Goal: Task Accomplishment & Management: Complete application form

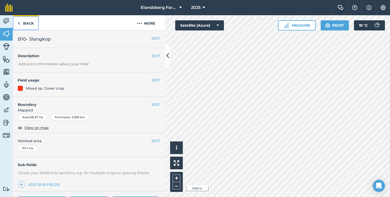
click at [32, 24] on link "Back" at bounding box center [26, 22] width 26 height 15
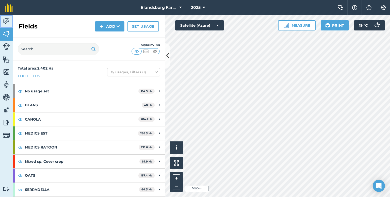
click at [5, 22] on img at bounding box center [6, 21] width 7 height 8
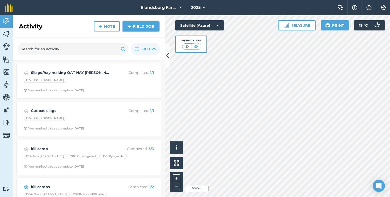
click at [141, 24] on link "Field Job" at bounding box center [141, 26] width 36 height 10
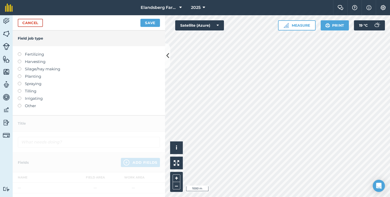
click at [19, 104] on label at bounding box center [21, 104] width 7 height 0
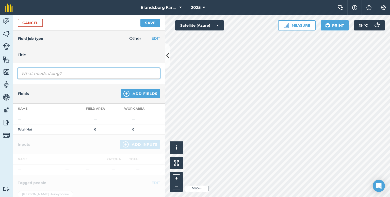
click at [52, 71] on input "text" at bounding box center [89, 73] width 142 height 11
type input "cut medics for hay"
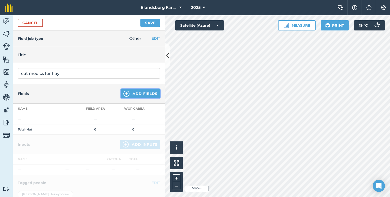
click at [132, 97] on button "Add Fields" at bounding box center [140, 93] width 39 height 9
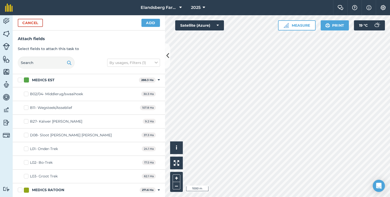
scroll to position [532, 0]
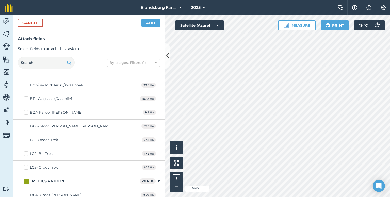
click at [26, 165] on label "L03- Groot Trek" at bounding box center [41, 167] width 34 height 5
click at [26, 165] on input "L03- Groot Trek" at bounding box center [25, 166] width 3 height 3
checkbox input "true"
click at [148, 24] on button "Add" at bounding box center [150, 23] width 19 height 8
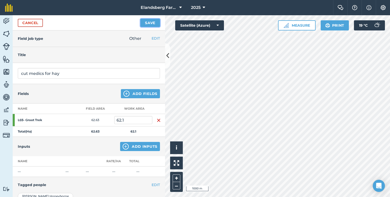
click at [156, 21] on button "Save" at bounding box center [150, 23] width 20 height 8
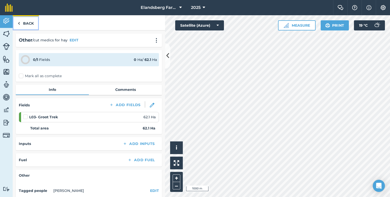
click at [26, 22] on link "Back" at bounding box center [26, 22] width 26 height 15
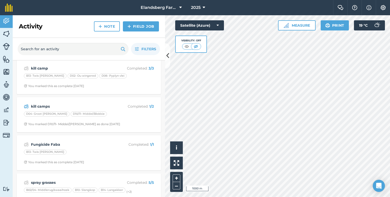
scroll to position [127, 0]
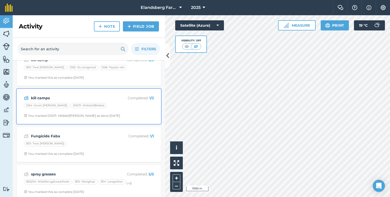
click at [113, 103] on div "D04- Groot [PERSON_NAME] D10/11- Middel/Blokkie" at bounding box center [89, 106] width 130 height 7
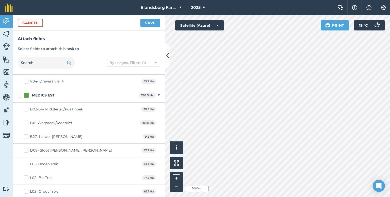
scroll to position [533, 0]
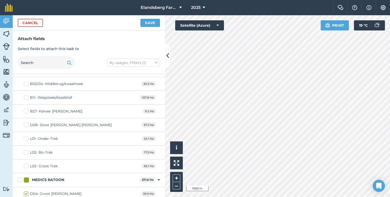
click at [26, 122] on label "D08- Sloot [PERSON_NAME] [PERSON_NAME]" at bounding box center [68, 124] width 88 height 5
click at [26, 122] on input "D08- Sloot [PERSON_NAME] [PERSON_NAME]" at bounding box center [25, 123] width 3 height 3
checkbox input "true"
click at [150, 24] on button "Save" at bounding box center [150, 23] width 20 height 8
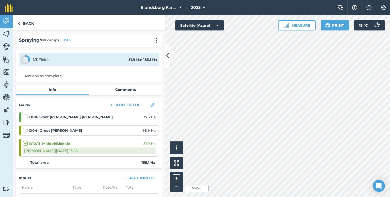
click at [26, 128] on label at bounding box center [26, 128] width 6 height 0
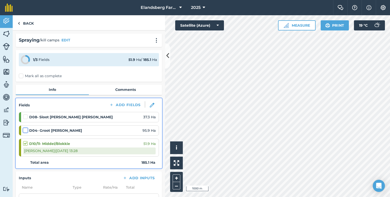
click at [26, 129] on input "checkbox" at bounding box center [24, 129] width 3 height 3
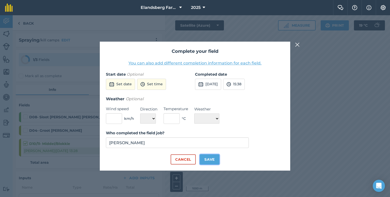
click at [210, 158] on button "Save" at bounding box center [210, 159] width 20 height 10
checkbox input "true"
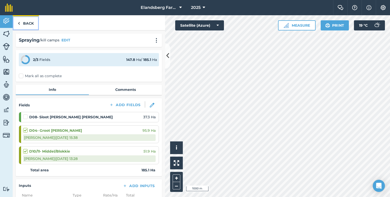
click at [27, 24] on link "Back" at bounding box center [26, 22] width 26 height 15
